Goal: Use online tool/utility: Use online tool/utility

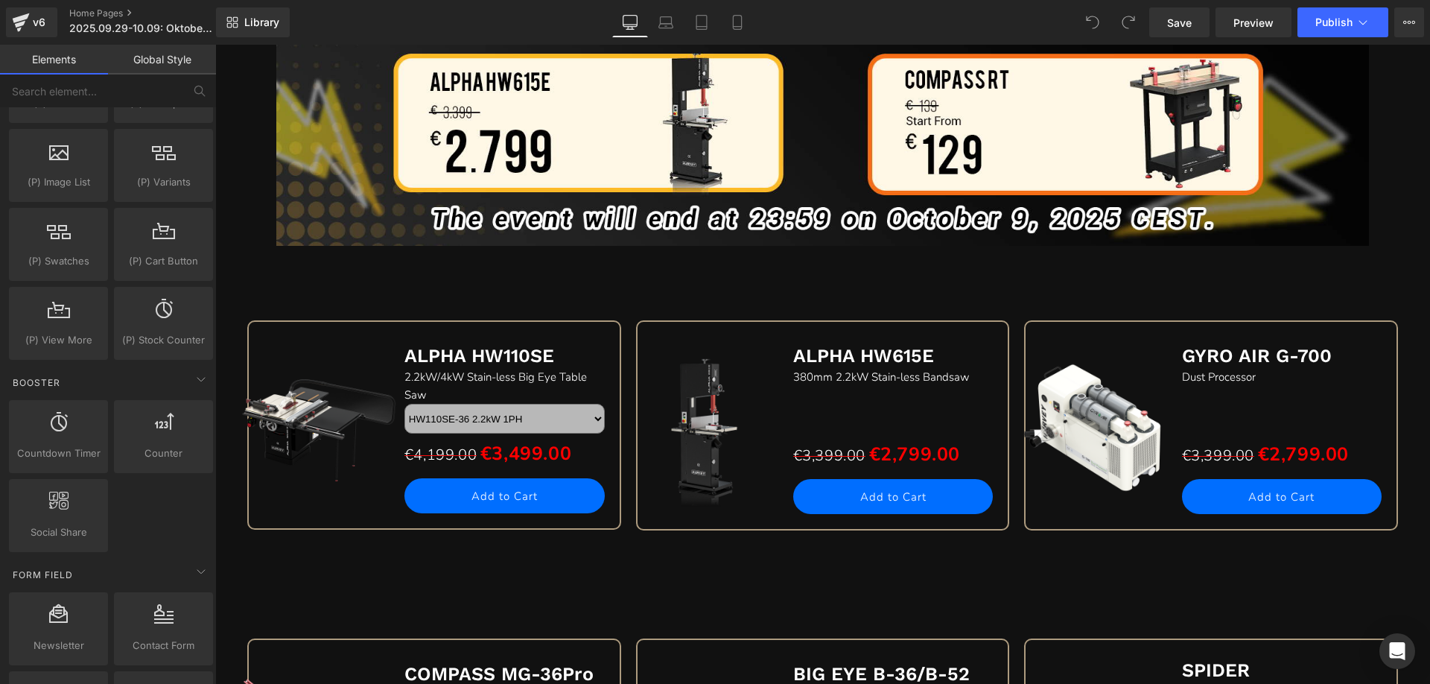
scroll to position [1788, 0]
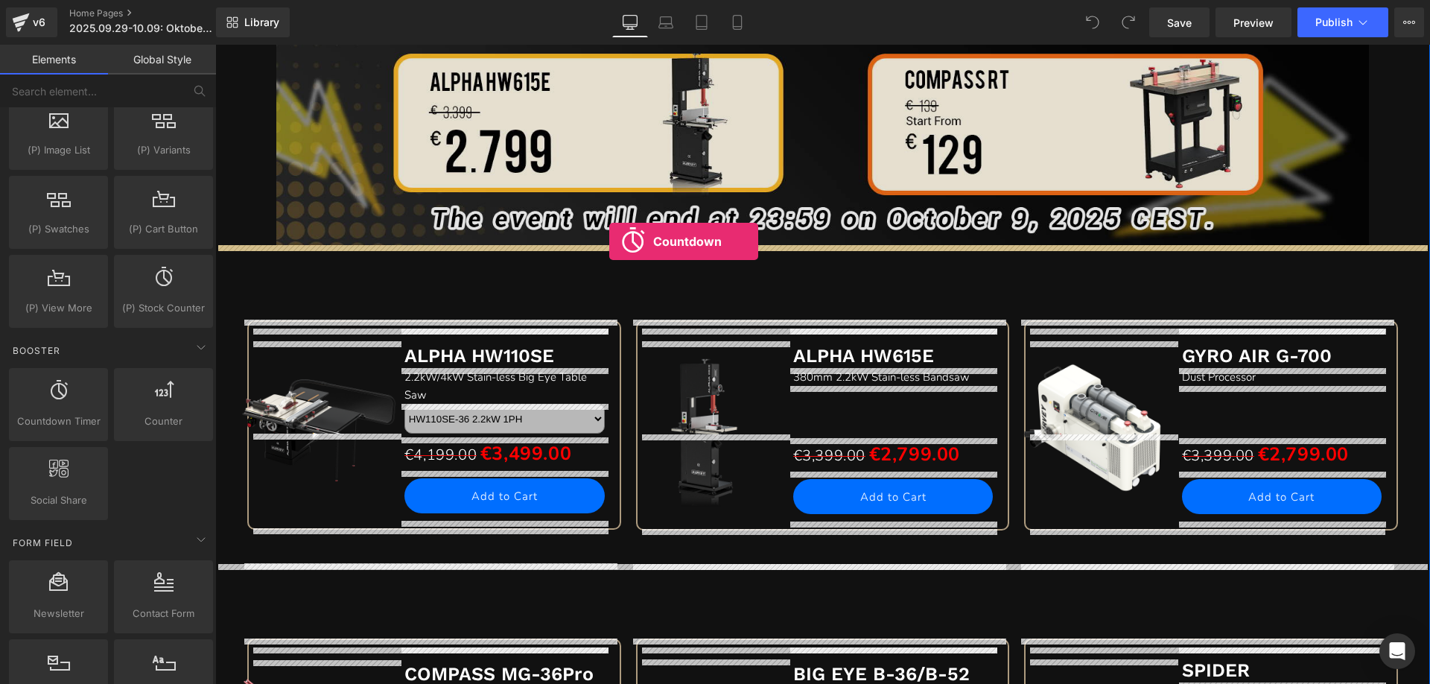
drag, startPoint x: 275, startPoint y: 457, endPoint x: 609, endPoint y: 241, distance: 397.8
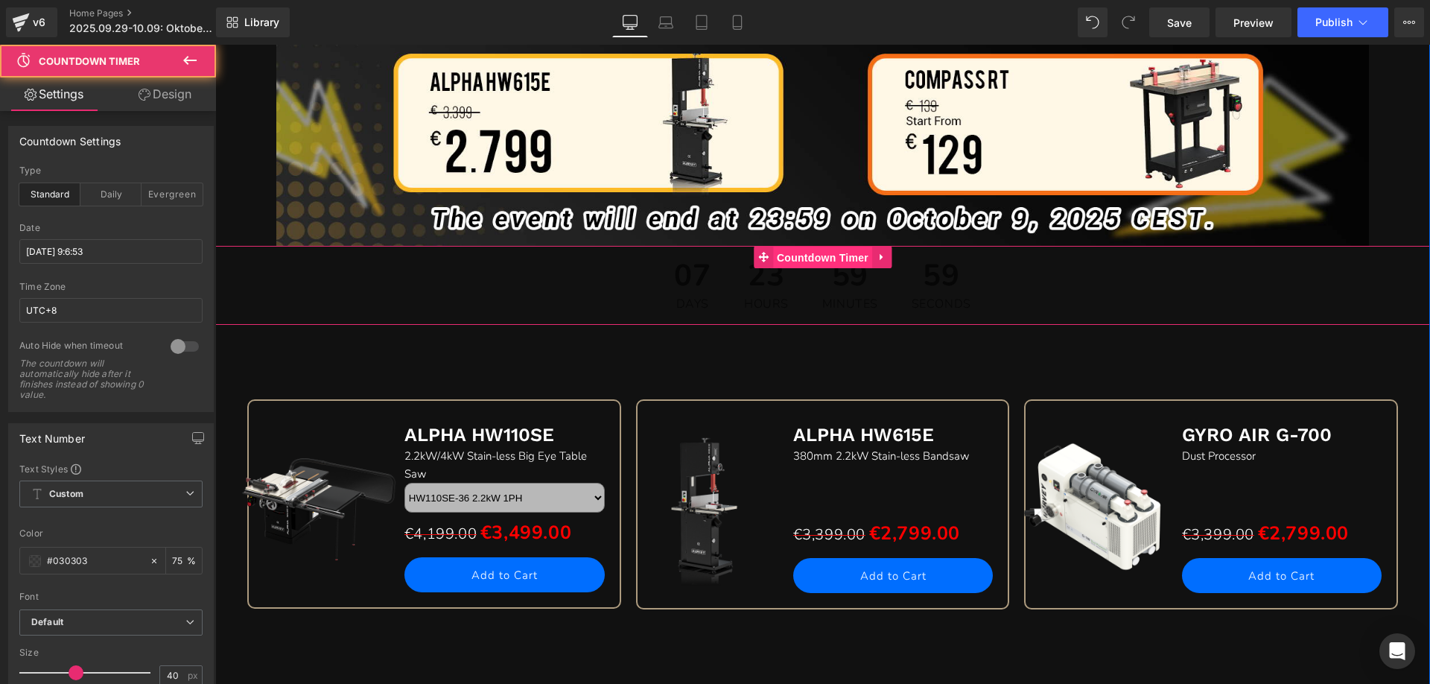
click at [814, 261] on span "Countdown Timer" at bounding box center [822, 258] width 99 height 22
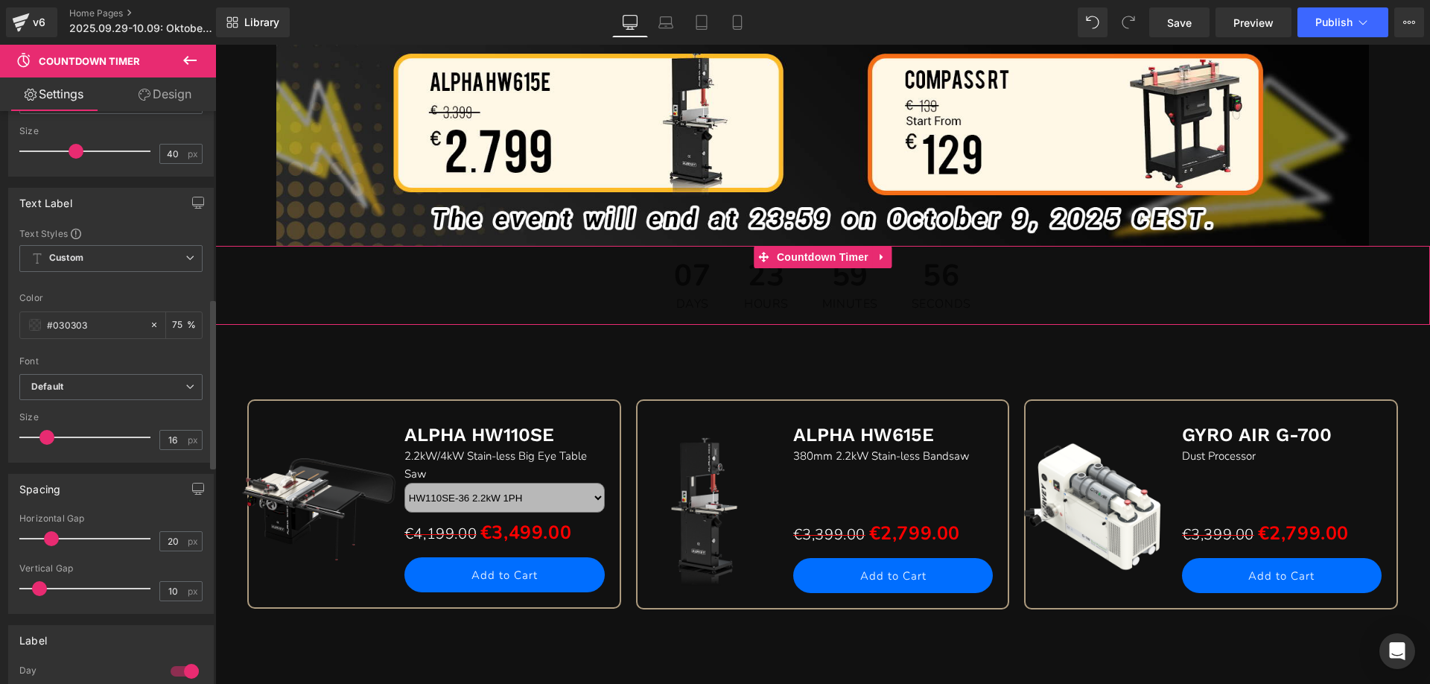
scroll to position [745, 0]
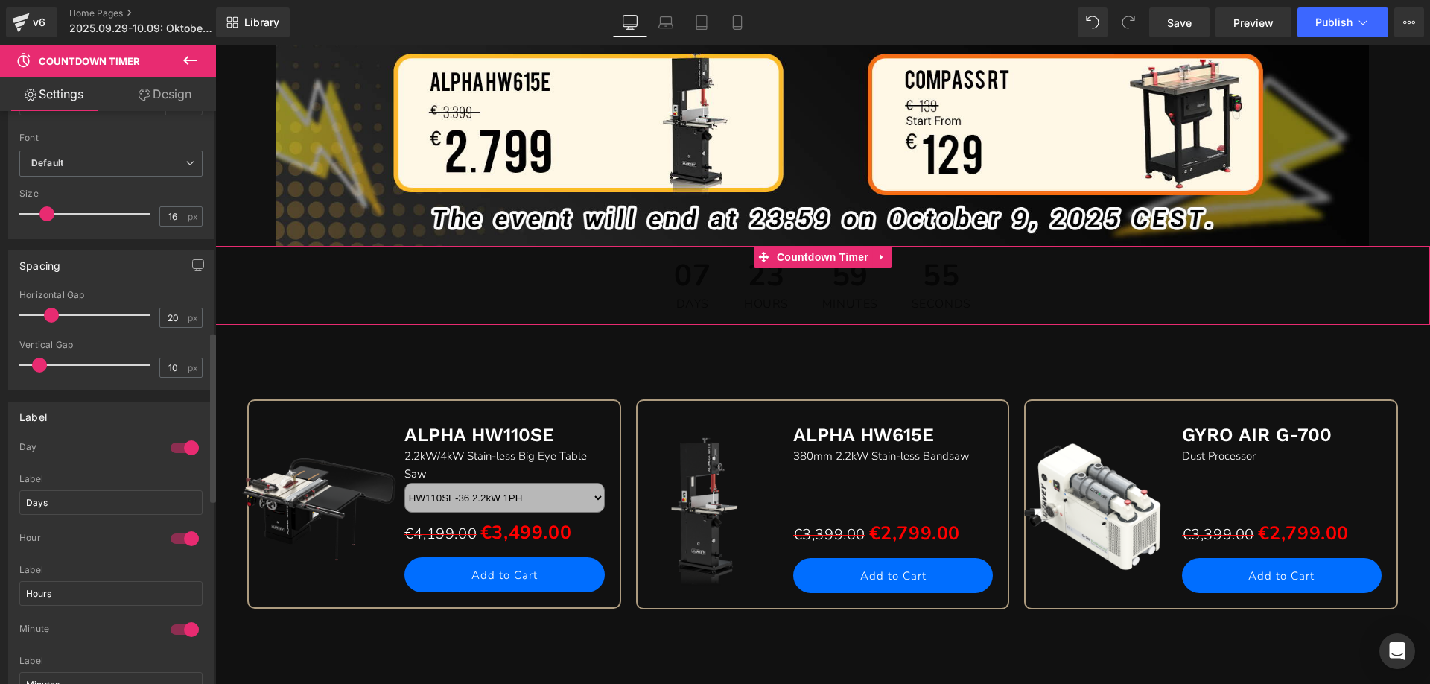
click at [177, 447] on div at bounding box center [185, 448] width 36 height 24
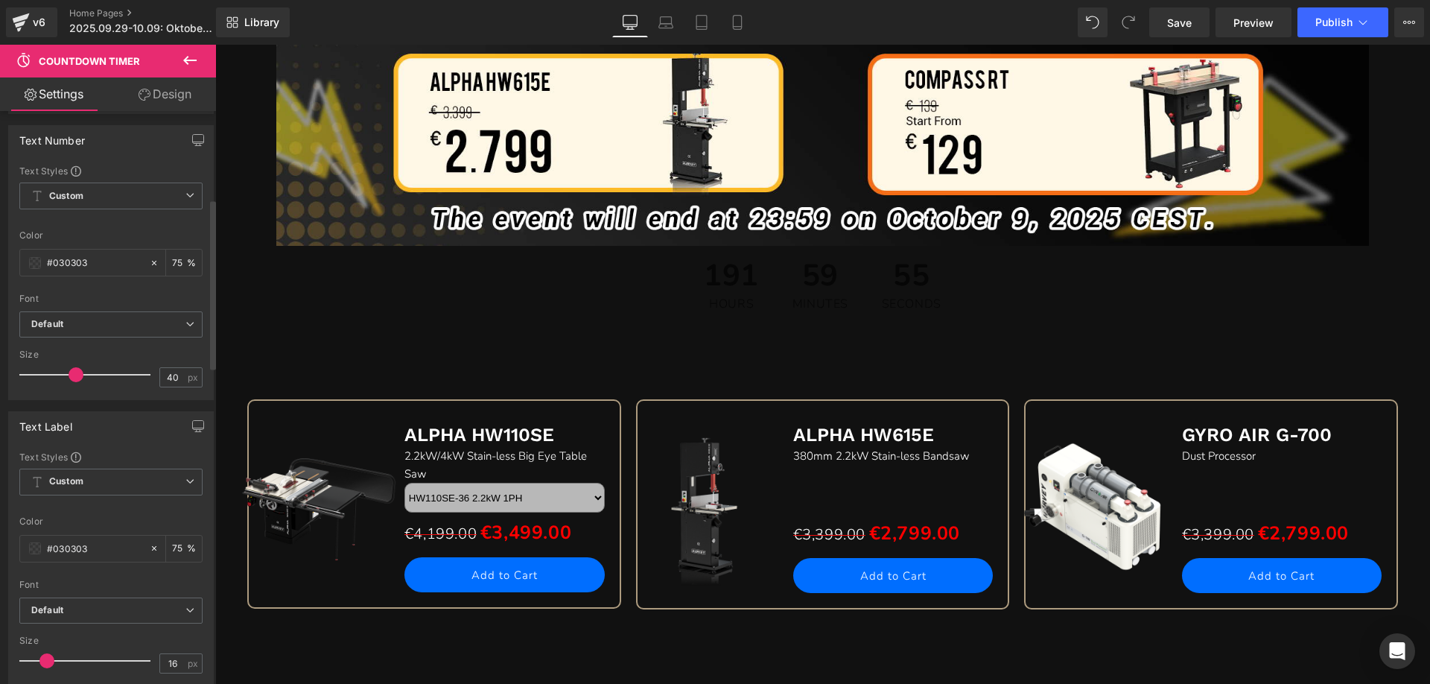
scroll to position [0, 0]
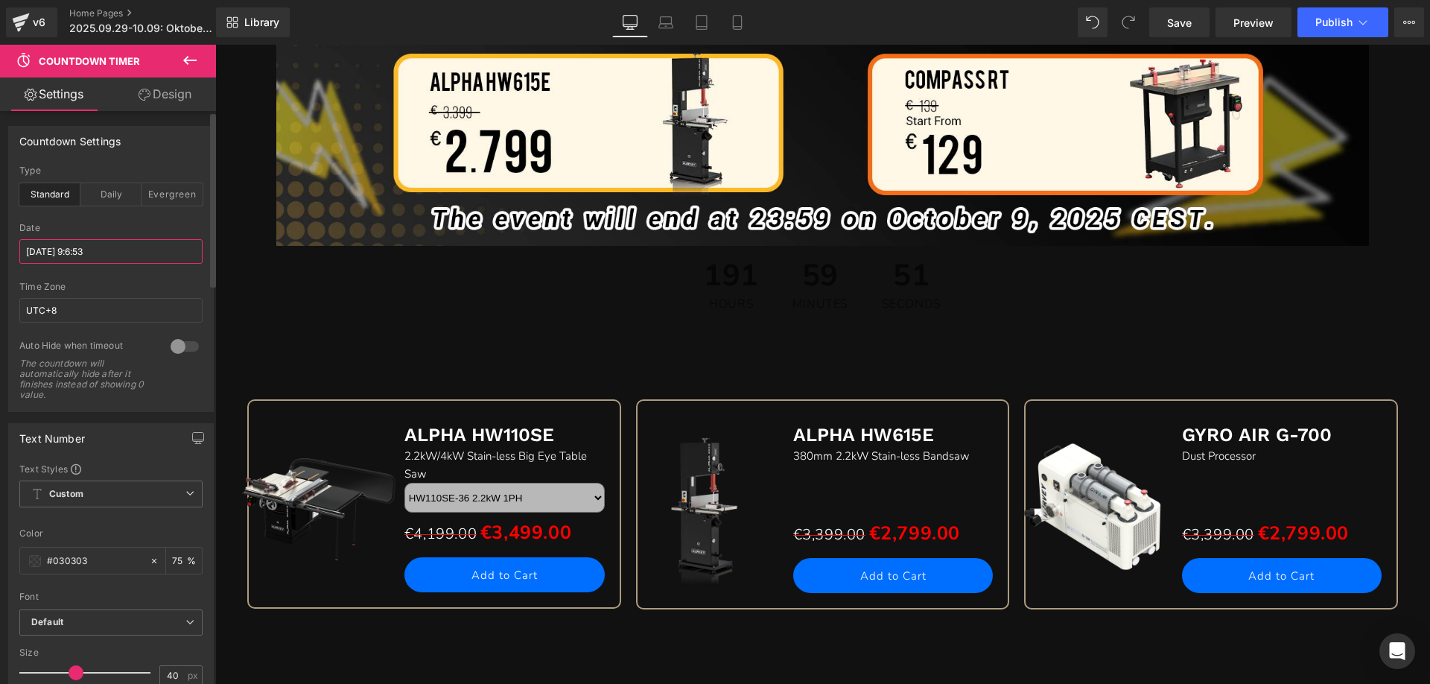
click at [102, 245] on input "[DATE] 9:6:53" at bounding box center [110, 251] width 183 height 25
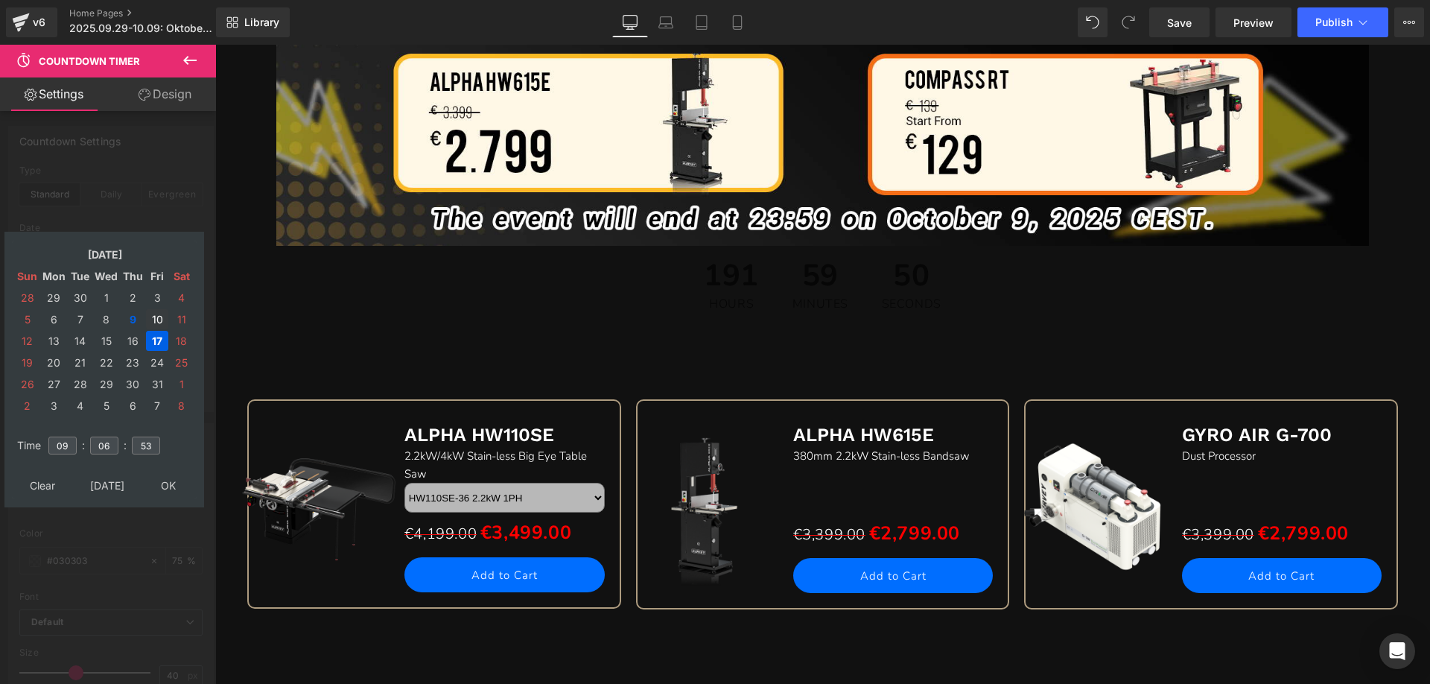
click at [158, 318] on td "10" at bounding box center [157, 319] width 22 height 20
drag, startPoint x: 70, startPoint y: 445, endPoint x: 44, endPoint y: 445, distance: 26.1
click at [44, 445] on tr "Time 09 : 06 : 53" at bounding box center [104, 436] width 182 height 16
type input "06"
click at [86, 442] on tr "Time 06 : 06 : 53" at bounding box center [104, 436] width 182 height 16
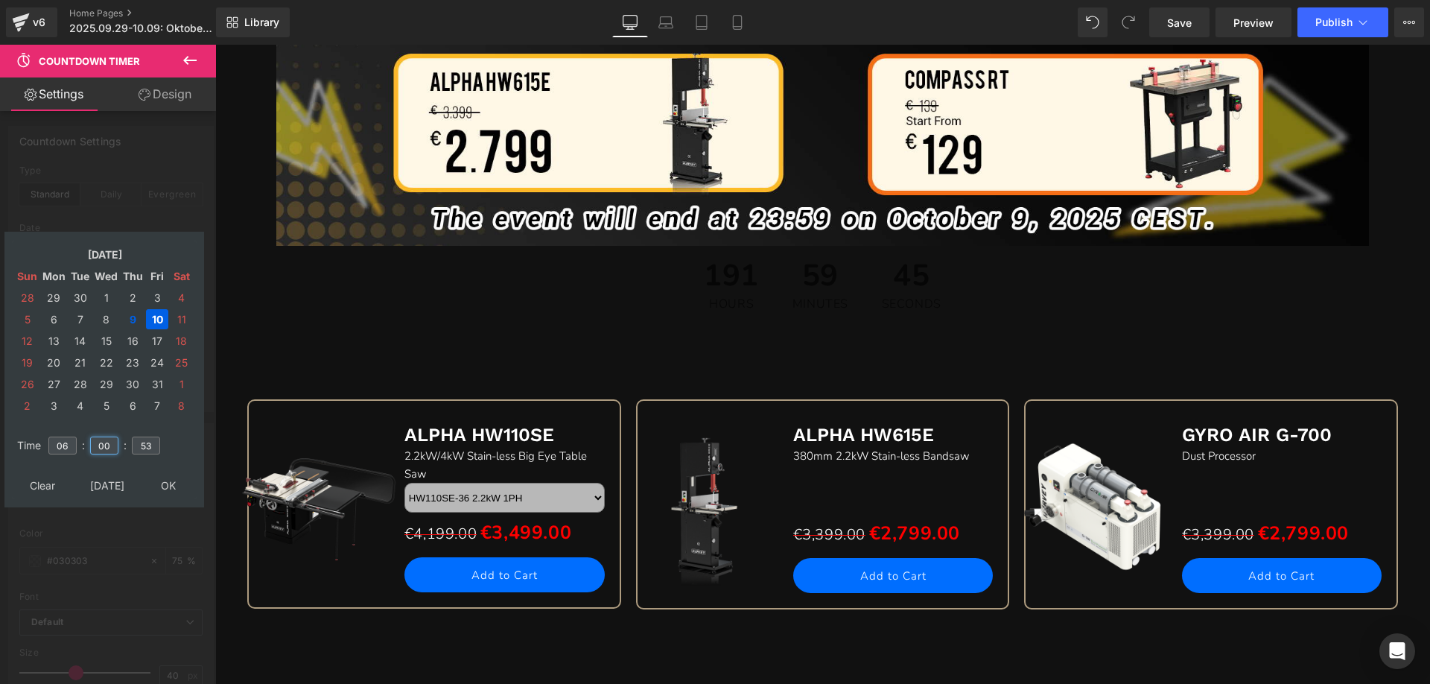
type input "00"
drag, startPoint x: 156, startPoint y: 446, endPoint x: 120, endPoint y: 445, distance: 35.8
click at [120, 445] on tr "Time 06 : 00 : 53" at bounding box center [104, 436] width 182 height 16
type input "00"
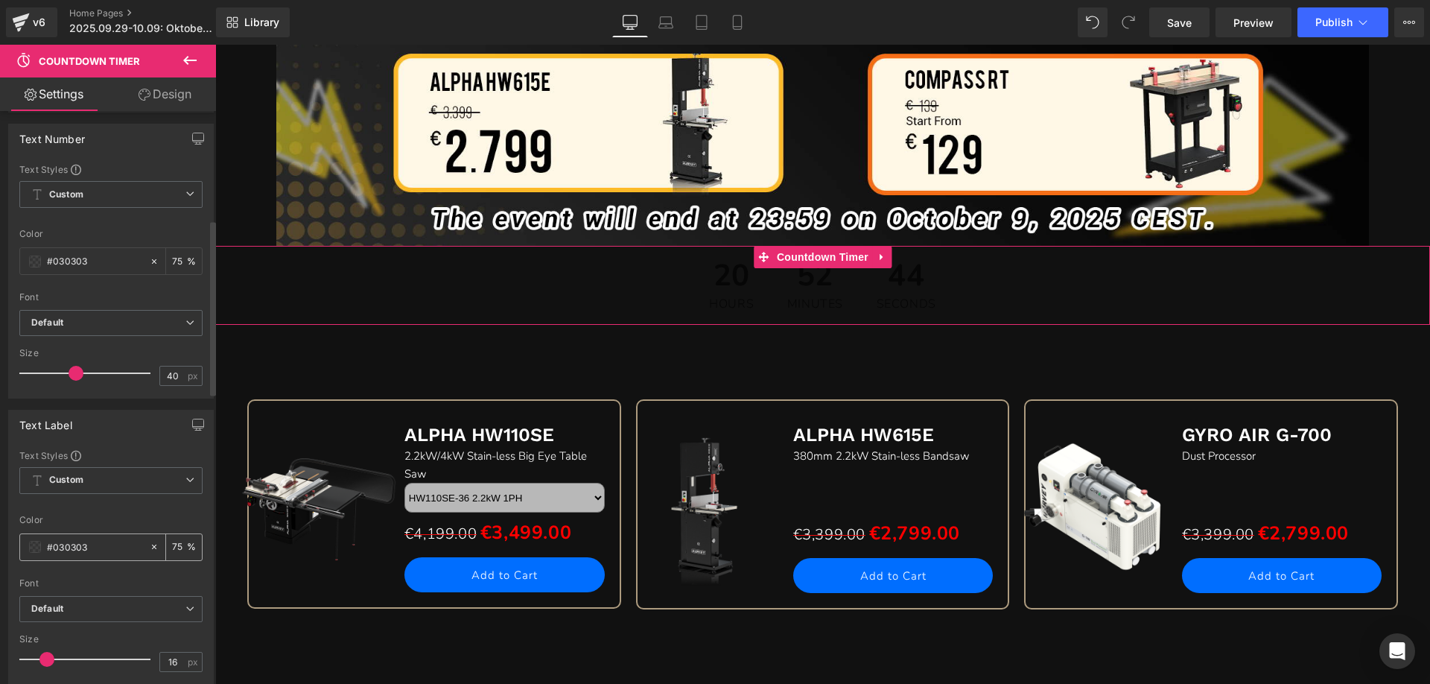
scroll to position [373, 0]
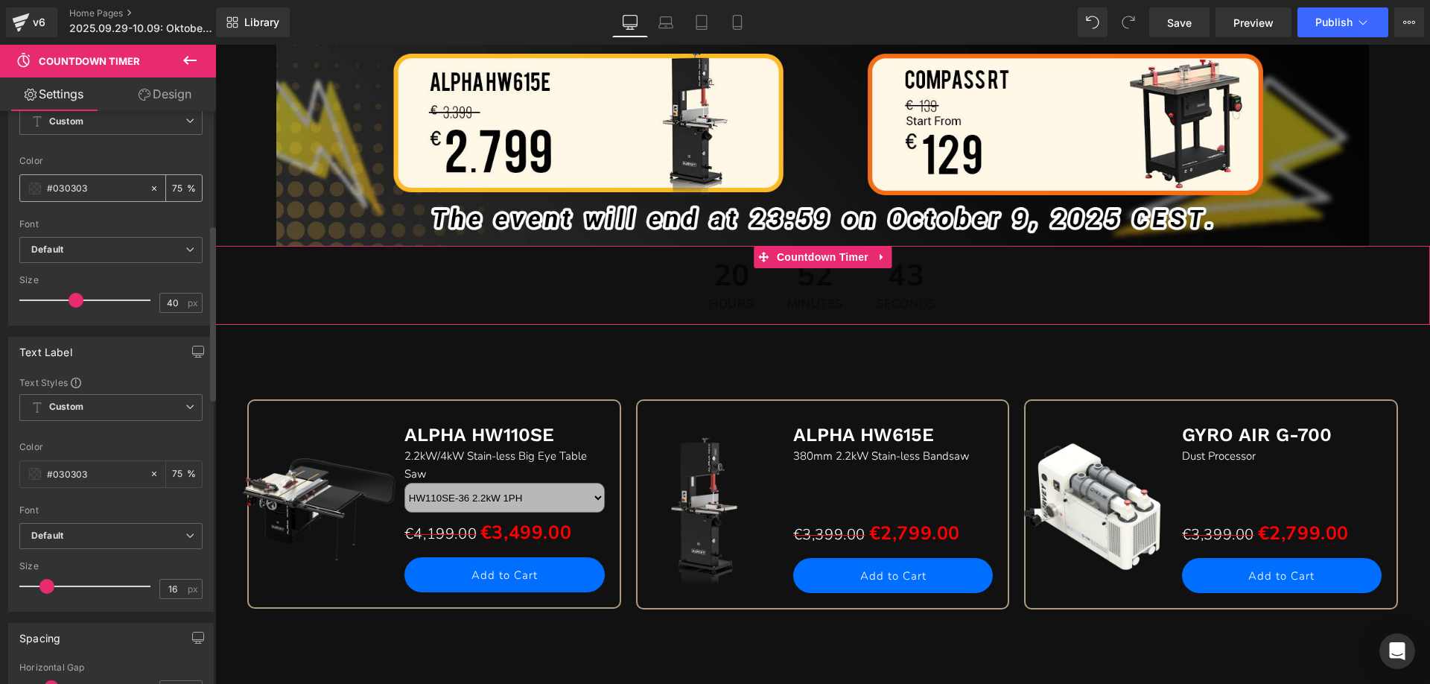
click at [34, 183] on span at bounding box center [35, 189] width 12 height 12
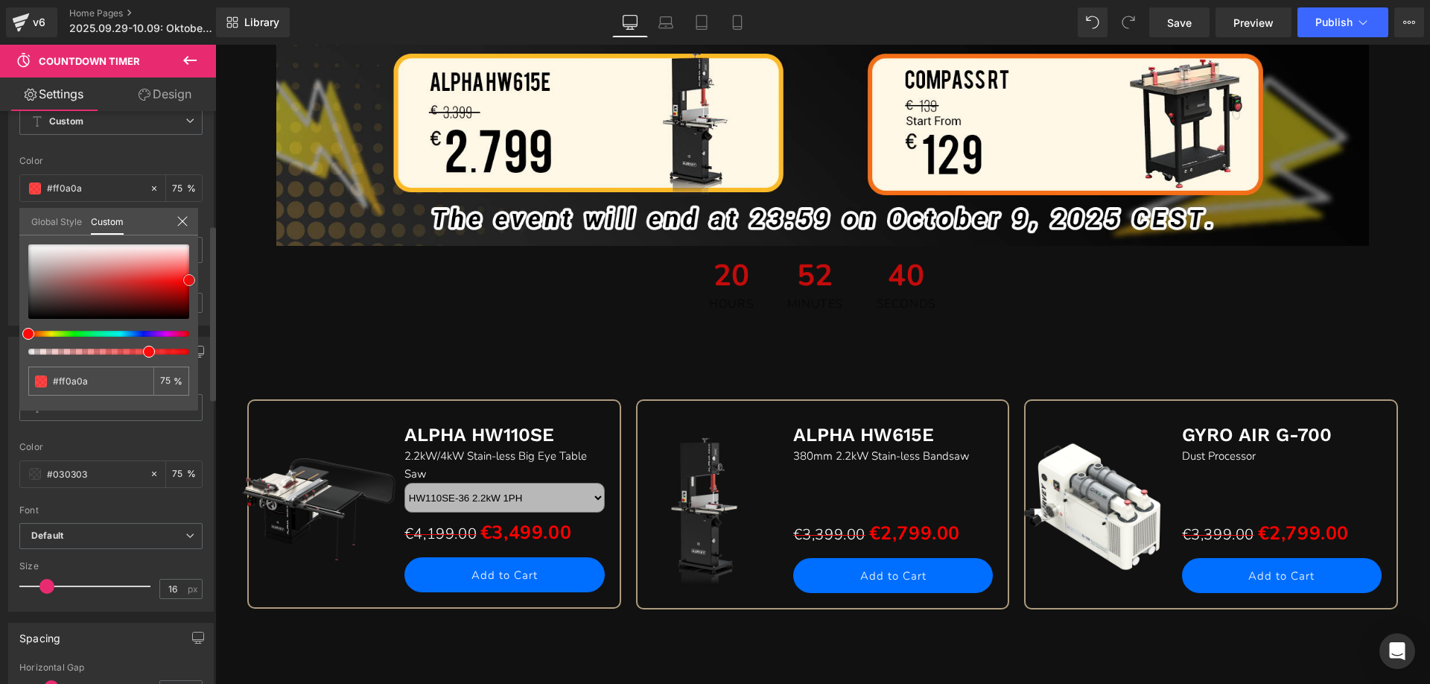
drag, startPoint x: 28, startPoint y: 317, endPoint x: 204, endPoint y: 279, distance: 180.6
click at [204, 279] on div "Text Number Text Styles Custom Custom Setup Global Style Custom Setup Global St…" at bounding box center [111, 182] width 223 height 286
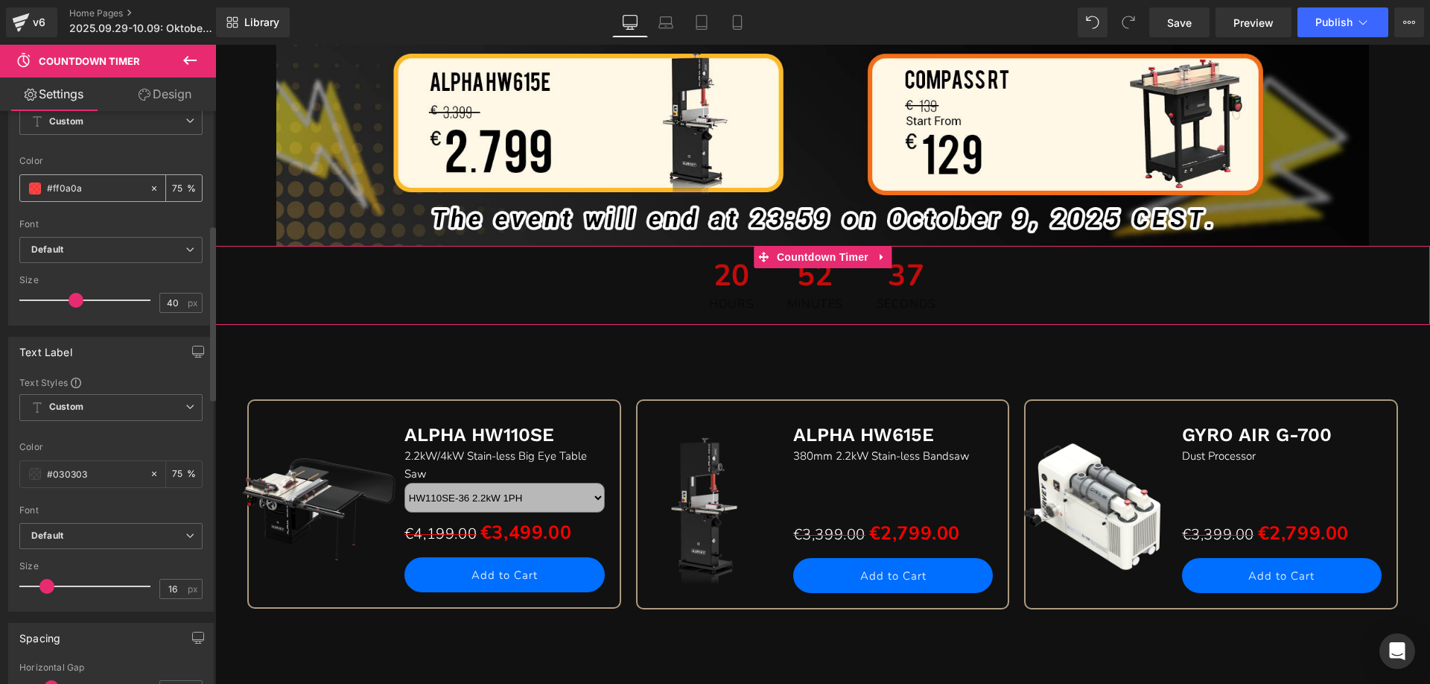
drag, startPoint x: 89, startPoint y: 188, endPoint x: 22, endPoint y: 188, distance: 67.1
click at [22, 188] on div "#030303" at bounding box center [84, 188] width 129 height 26
type input "#ff0a0a"
click at [108, 471] on input "#030303" at bounding box center [94, 474] width 95 height 16
drag, startPoint x: 107, startPoint y: 478, endPoint x: 31, endPoint y: 477, distance: 75.3
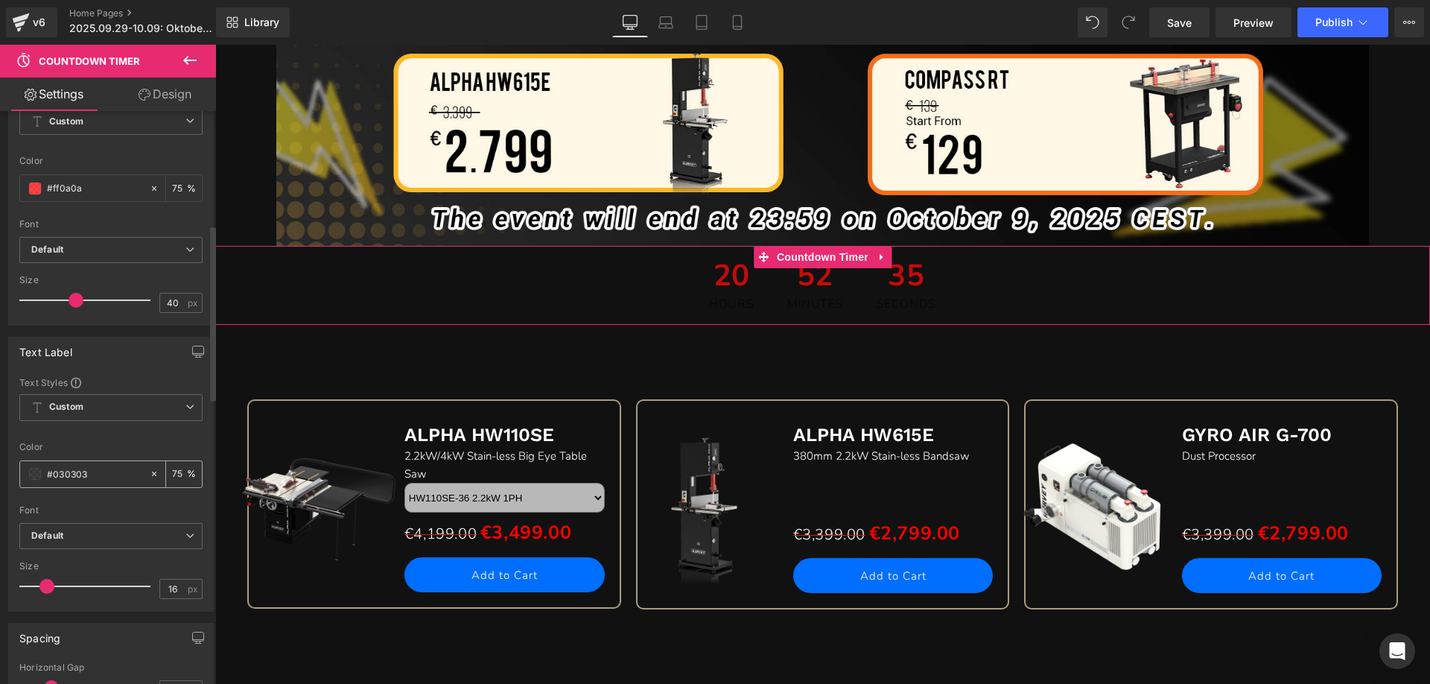
click at [31, 477] on div "#030303" at bounding box center [84, 474] width 129 height 26
paste input "ff0a0a"
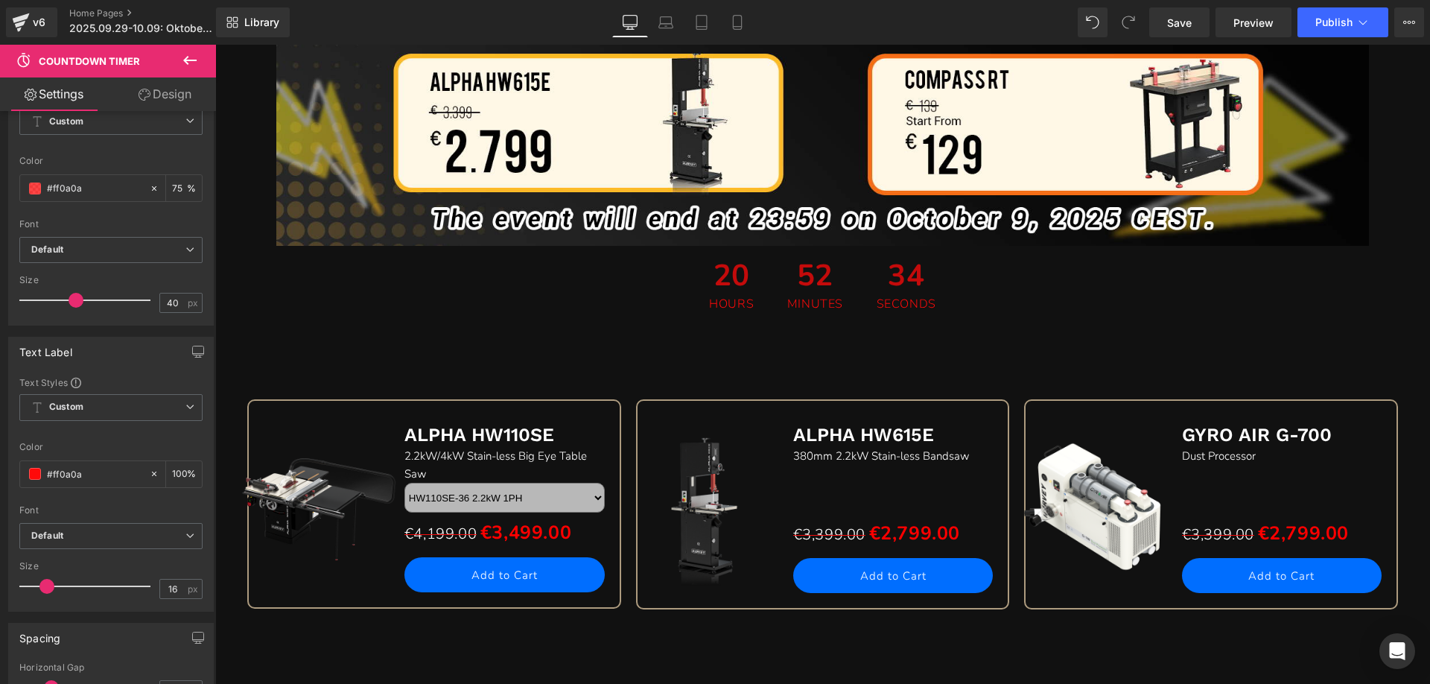
type input "#ff0a0a"
click at [192, 63] on icon at bounding box center [190, 60] width 18 height 18
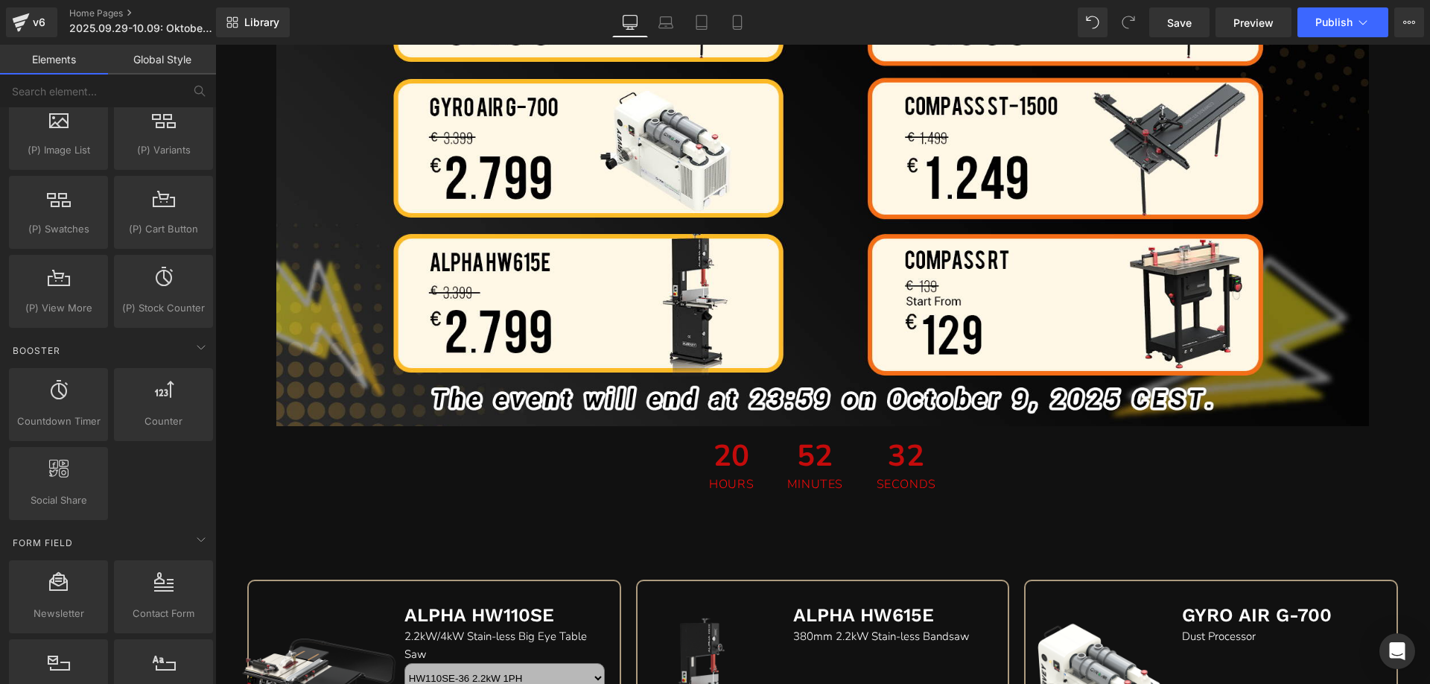
scroll to position [969, 0]
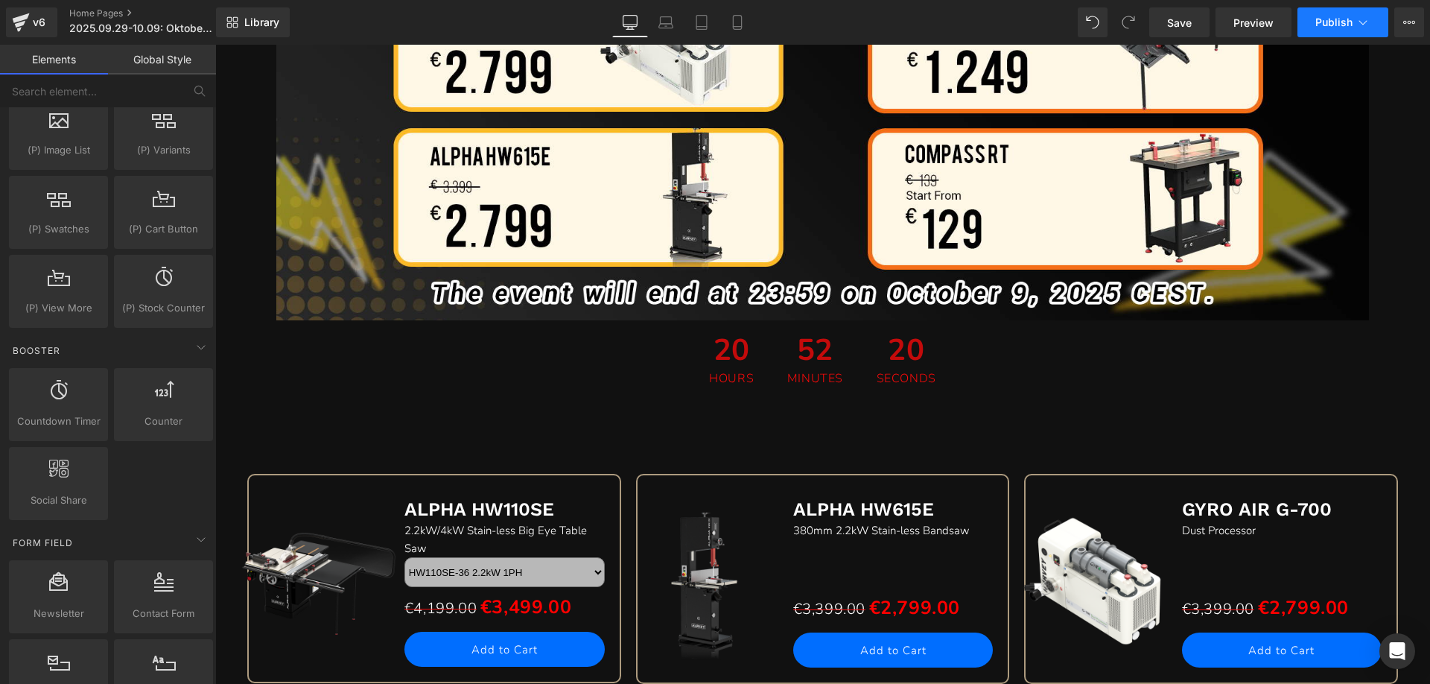
click at [1338, 25] on span "Publish" at bounding box center [1334, 22] width 37 height 12
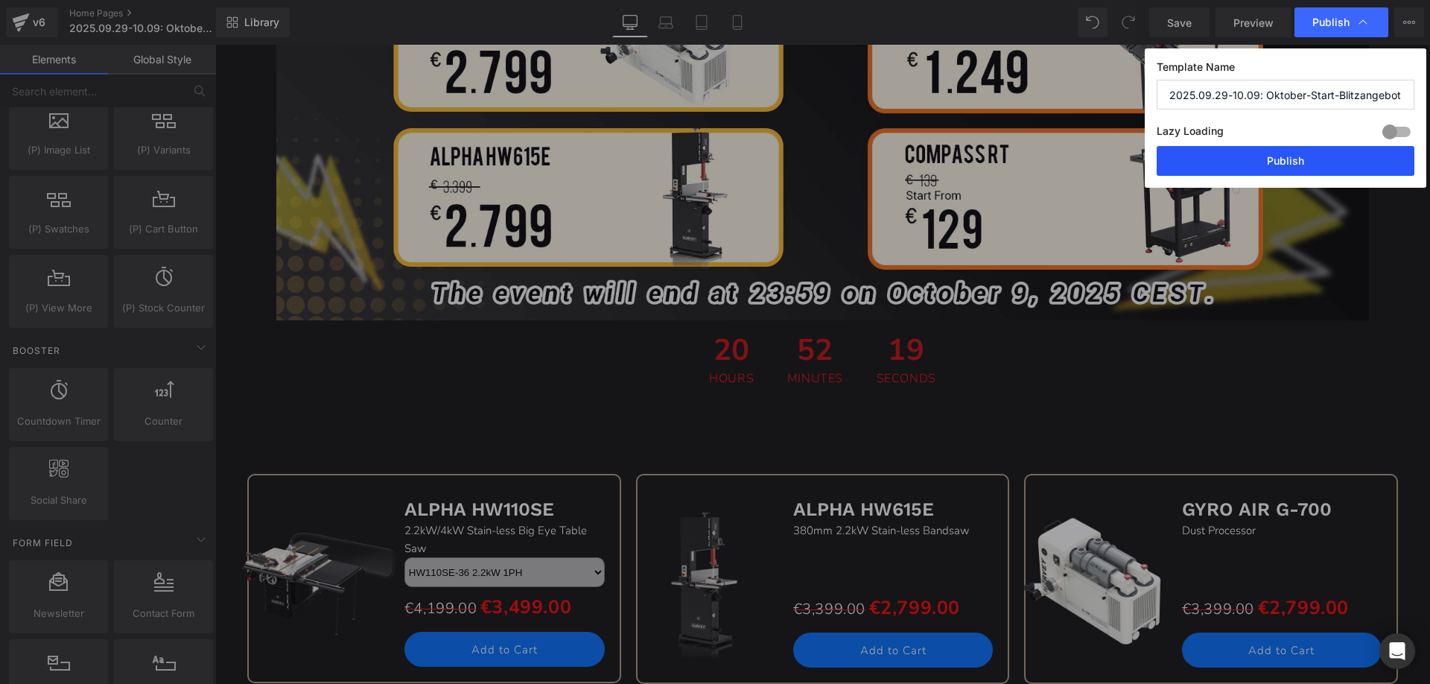
click at [1250, 161] on button "Publish" at bounding box center [1286, 161] width 258 height 30
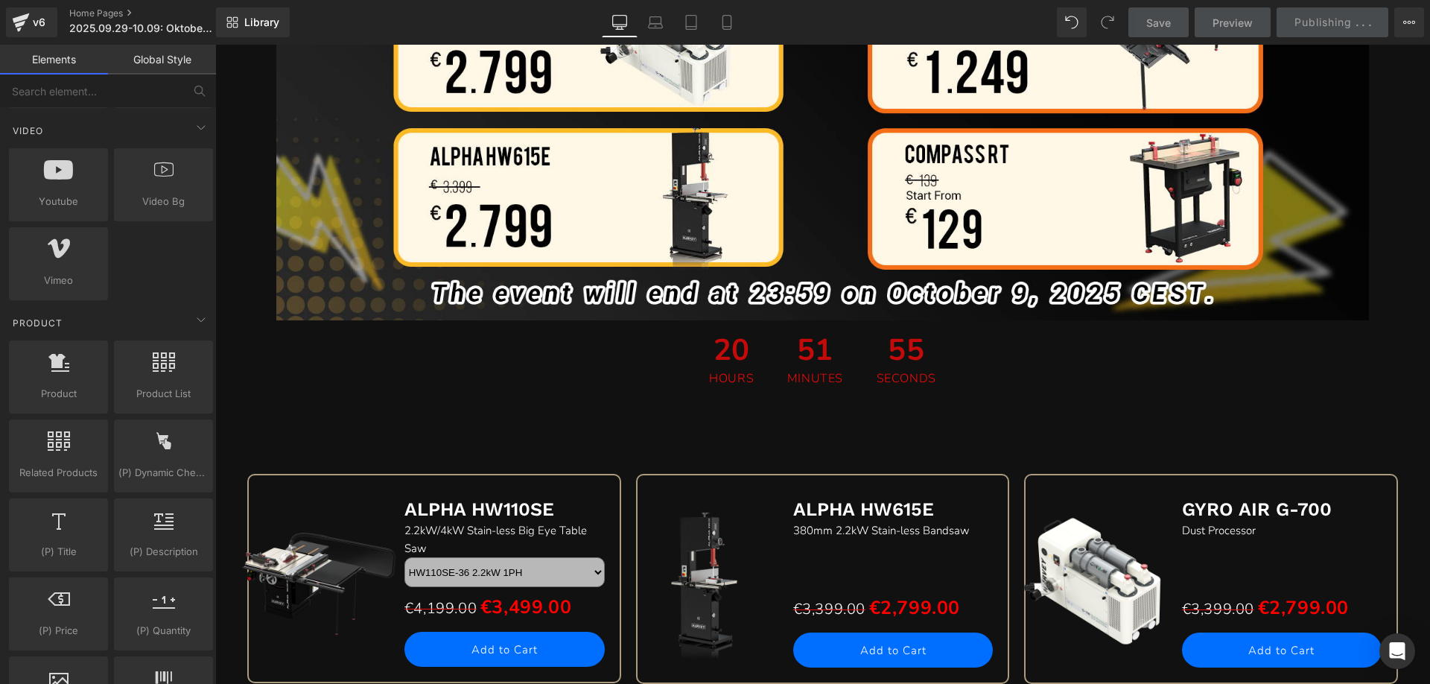
scroll to position [1043, 0]
